Goal: Submit feedback/report problem: Contribute content

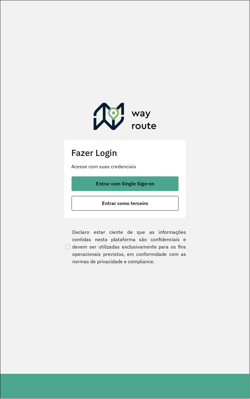
click at [162, 183] on button "Entrar com Single Sign-on" at bounding box center [125, 183] width 107 height 15
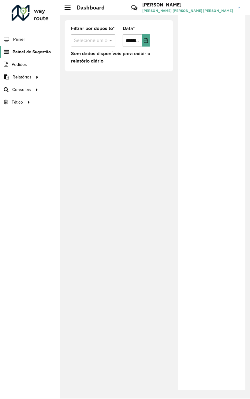
click at [39, 53] on span "Painel de Sugestão" at bounding box center [32, 52] width 38 height 6
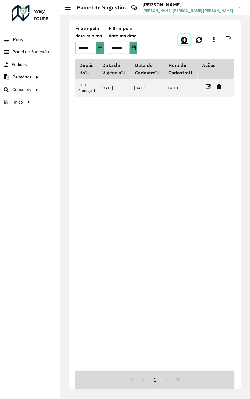
click at [185, 40] on icon at bounding box center [185, 39] width 6 height 7
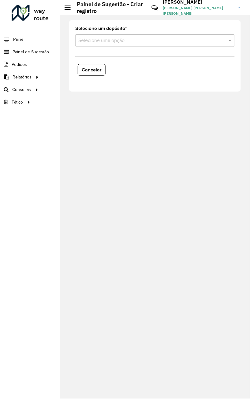
click at [173, 40] on input "text" at bounding box center [148, 40] width 141 height 7
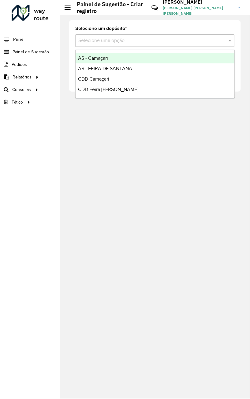
click at [185, 141] on div "Selecione um depósito * Selecione uma opção Cancelar" at bounding box center [155, 206] width 190 height 383
